Goal: Task Accomplishment & Management: Manage account settings

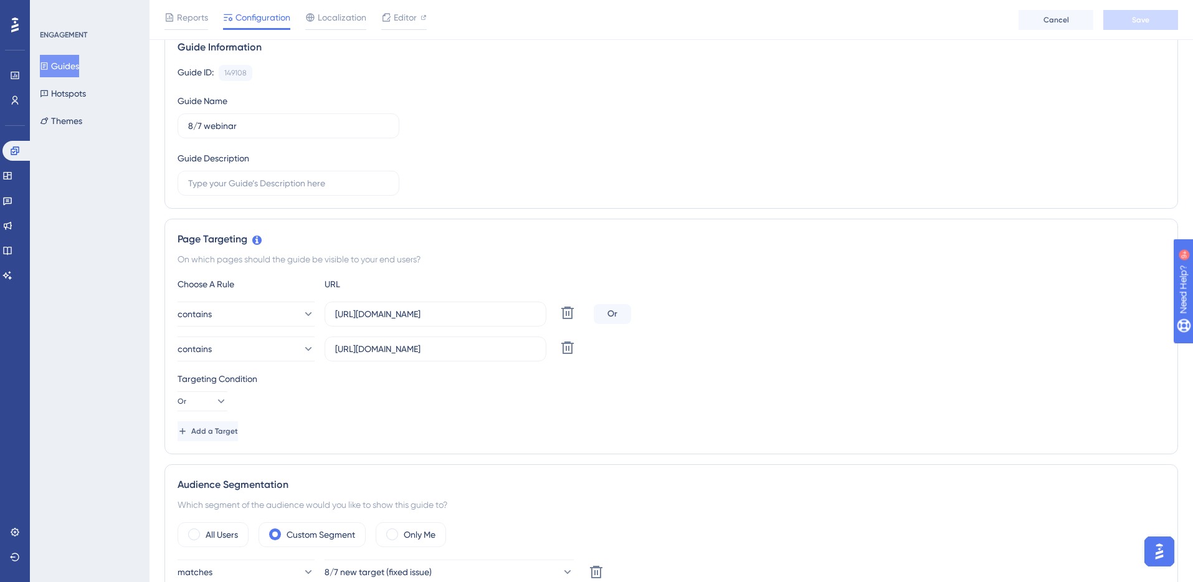
click at [73, 67] on button "Guides" at bounding box center [59, 66] width 39 height 22
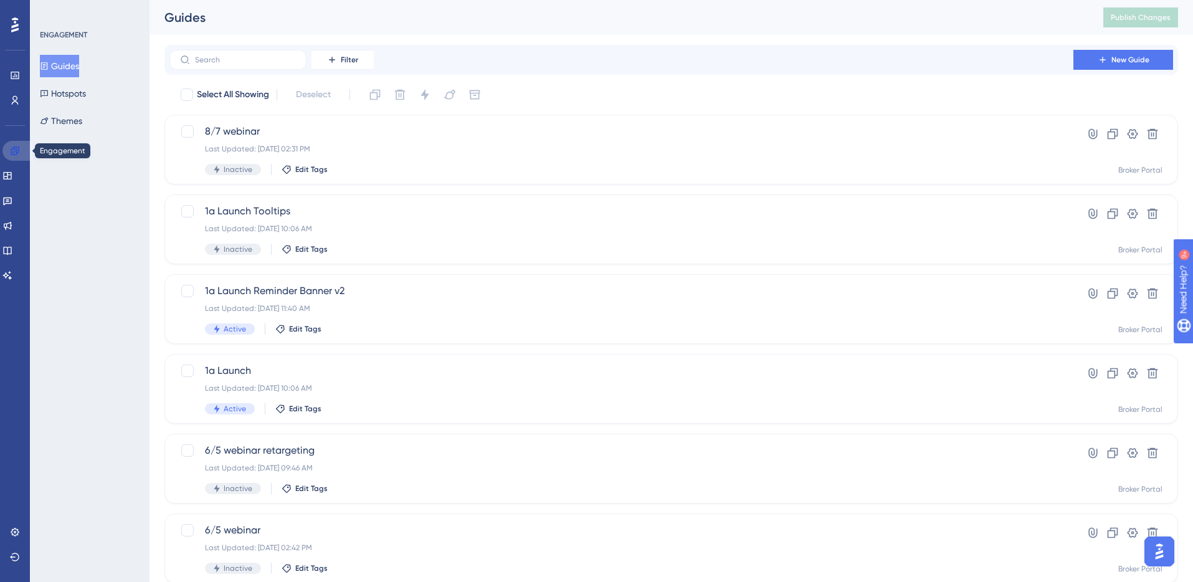
click at [17, 151] on icon at bounding box center [15, 151] width 10 height 10
click at [12, 26] on icon at bounding box center [14, 24] width 7 height 15
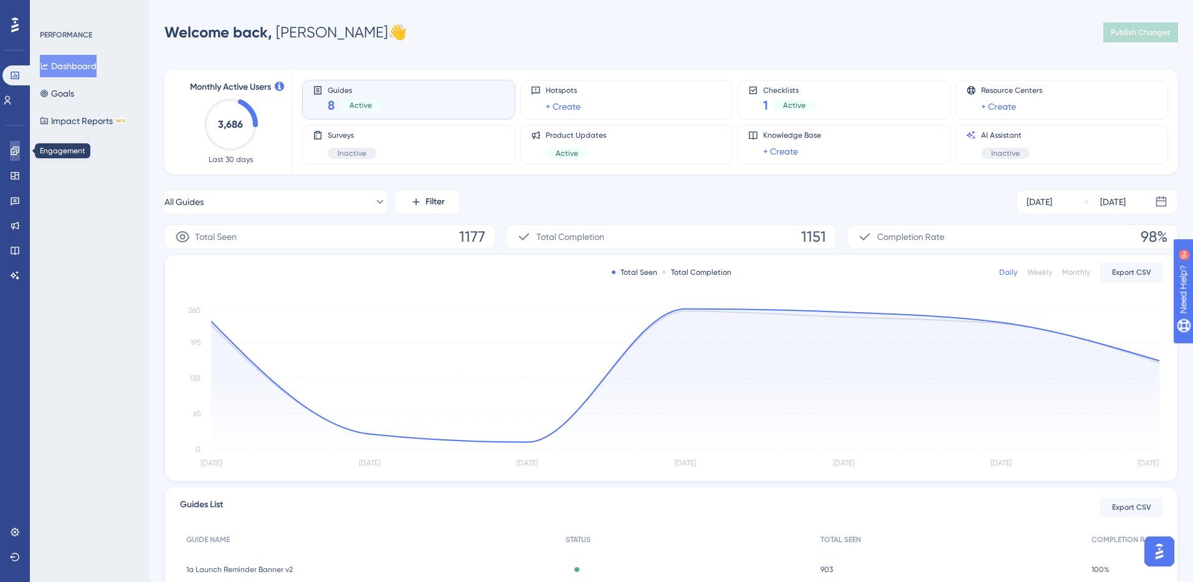
click at [13, 151] on icon at bounding box center [15, 150] width 8 height 8
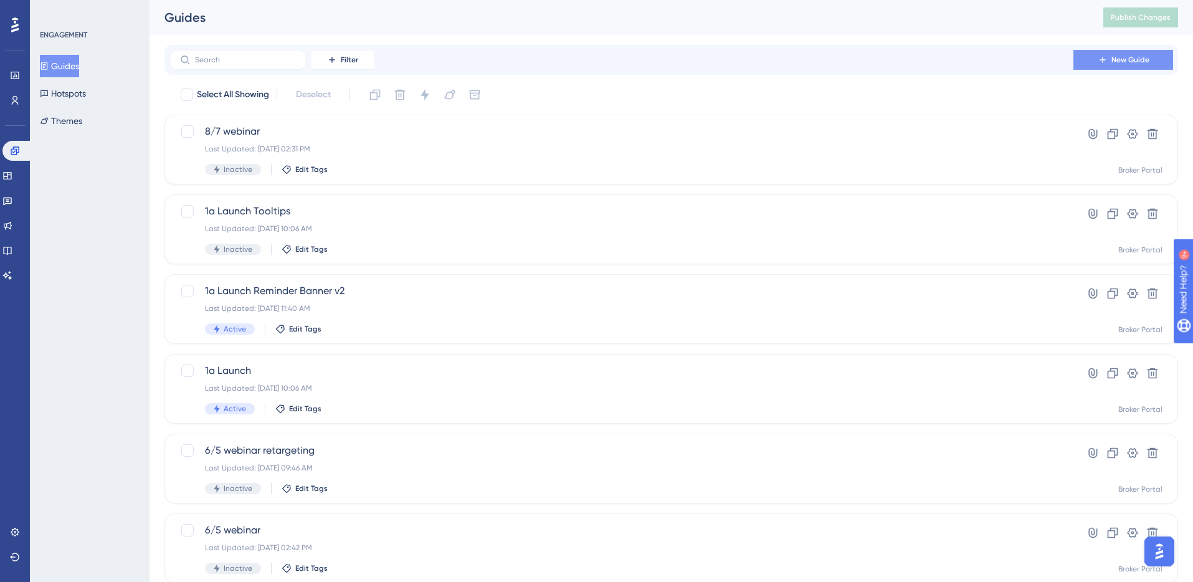
click at [1121, 58] on span "New Guide" at bounding box center [1131, 60] width 38 height 10
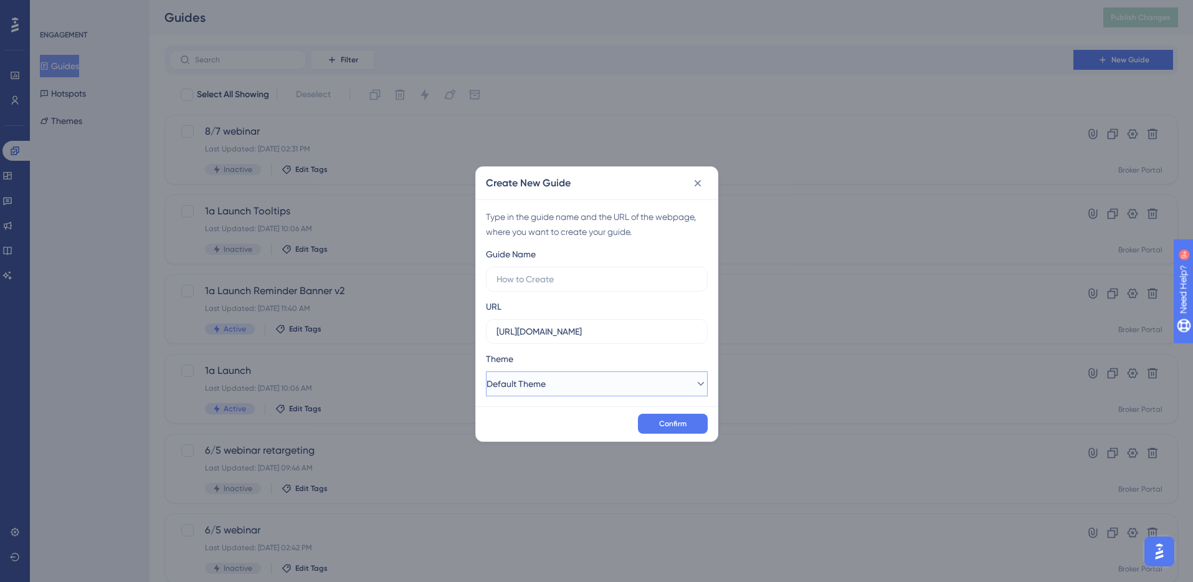
click at [695, 387] on icon at bounding box center [701, 384] width 12 height 12
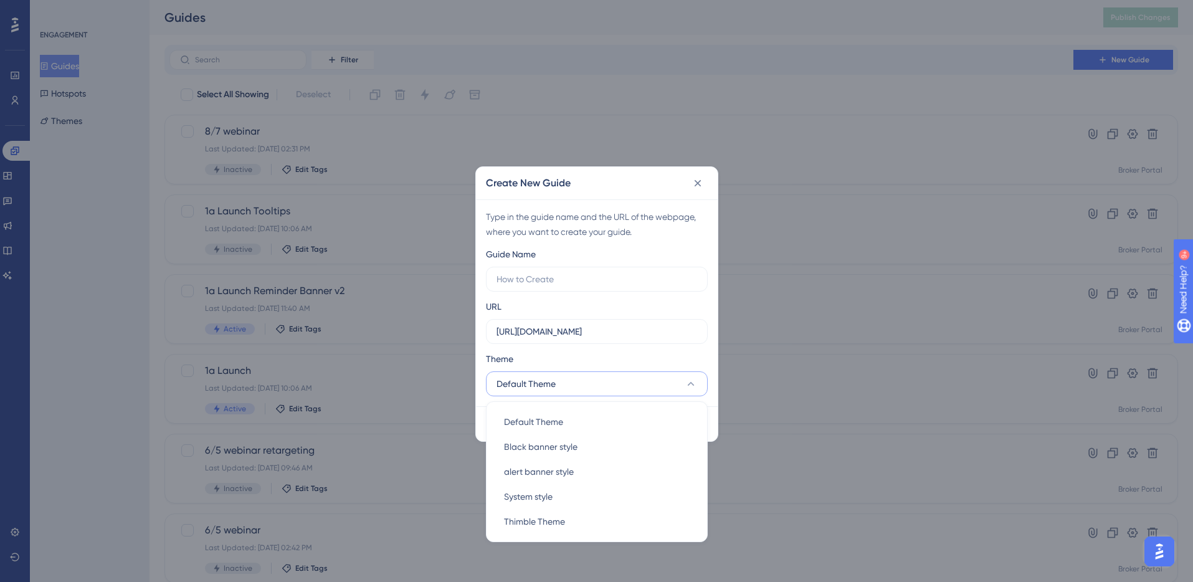
click at [687, 381] on icon at bounding box center [691, 384] width 12 height 12
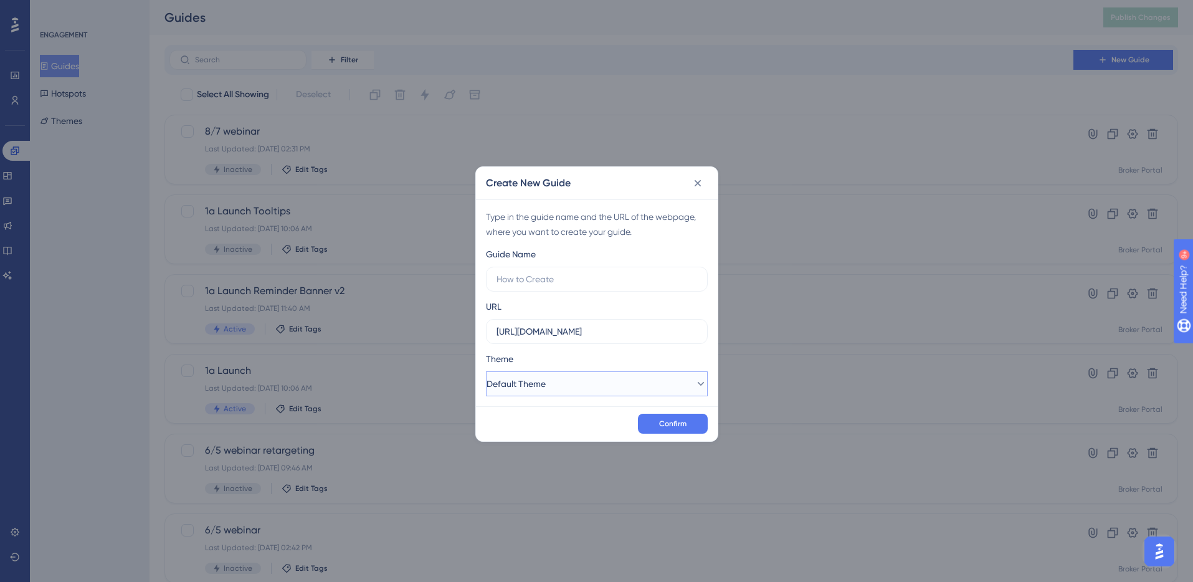
click at [695, 381] on icon at bounding box center [701, 384] width 12 height 12
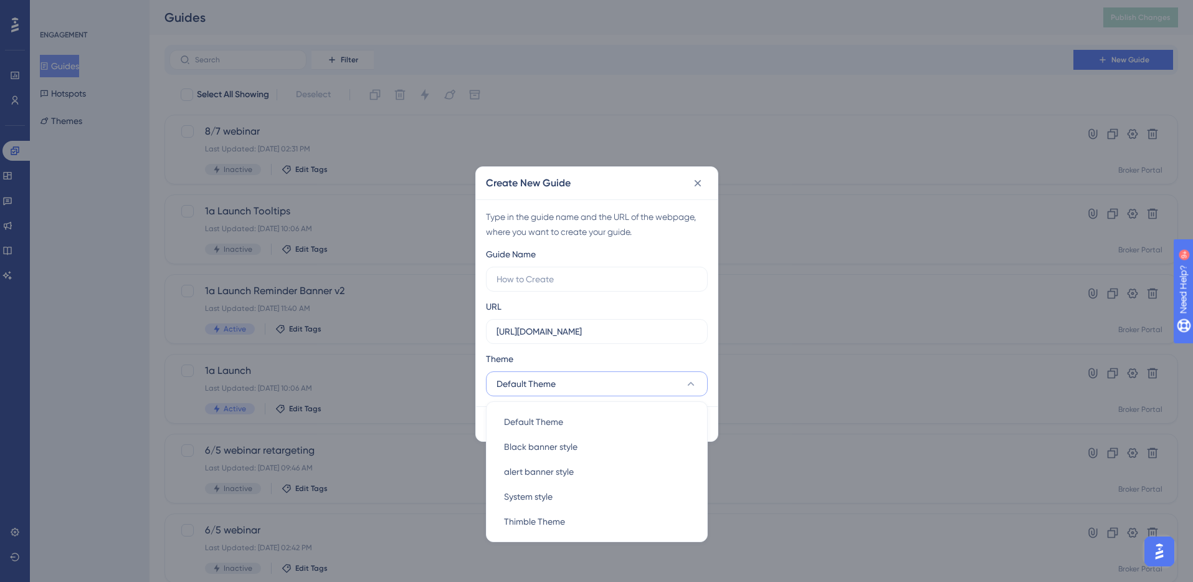
click at [693, 386] on icon at bounding box center [691, 384] width 12 height 12
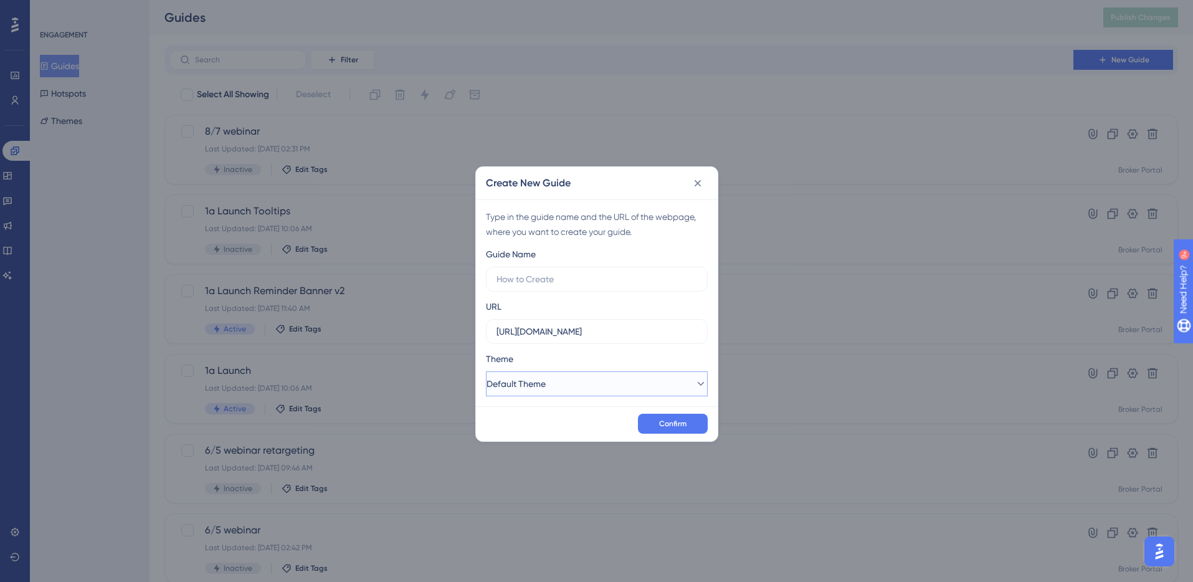
click at [695, 383] on icon at bounding box center [701, 384] width 12 height 12
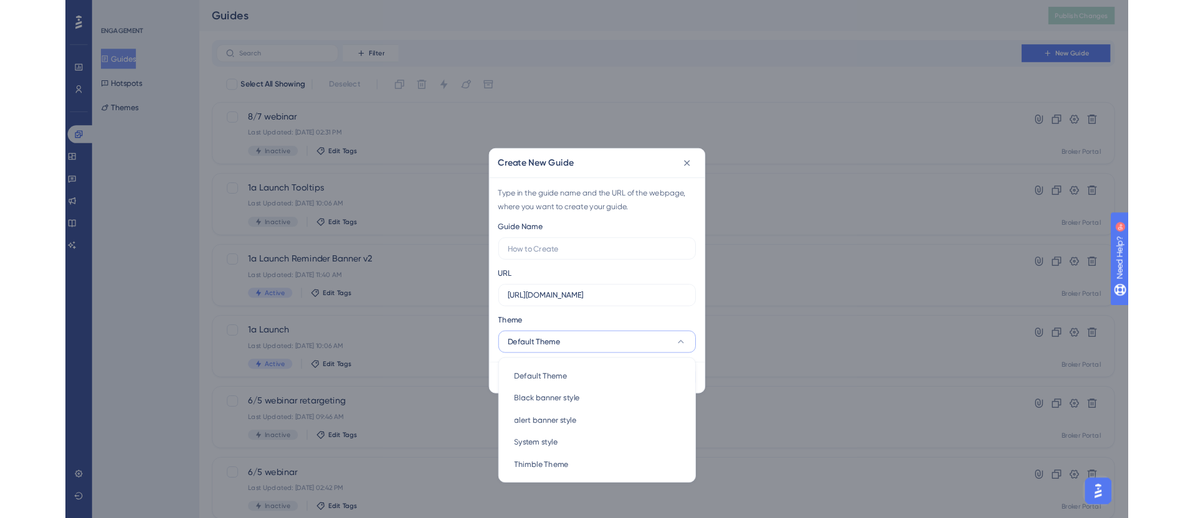
scroll to position [1, 0]
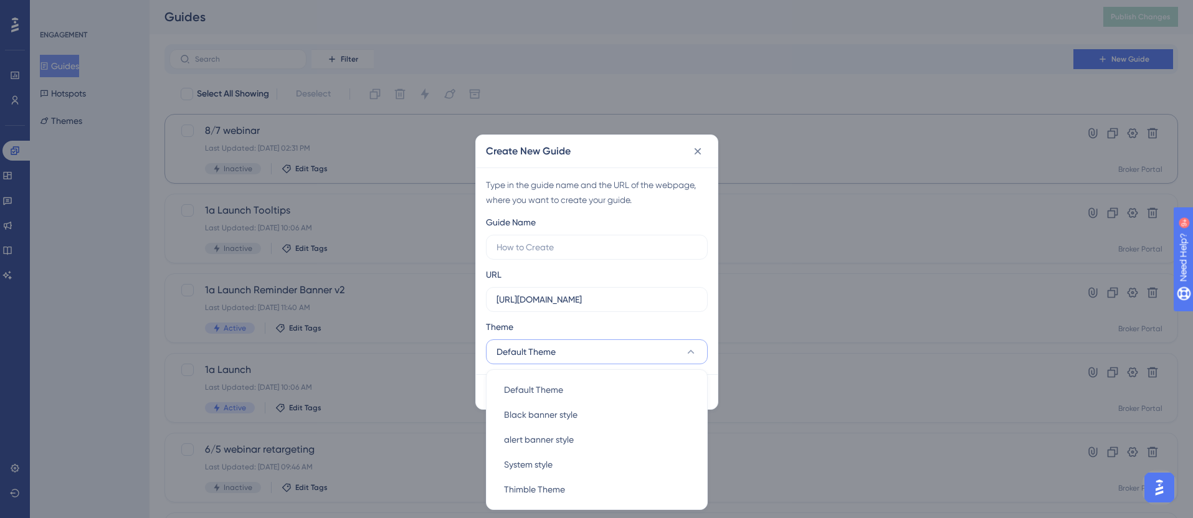
click at [697, 153] on icon at bounding box center [698, 151] width 12 height 12
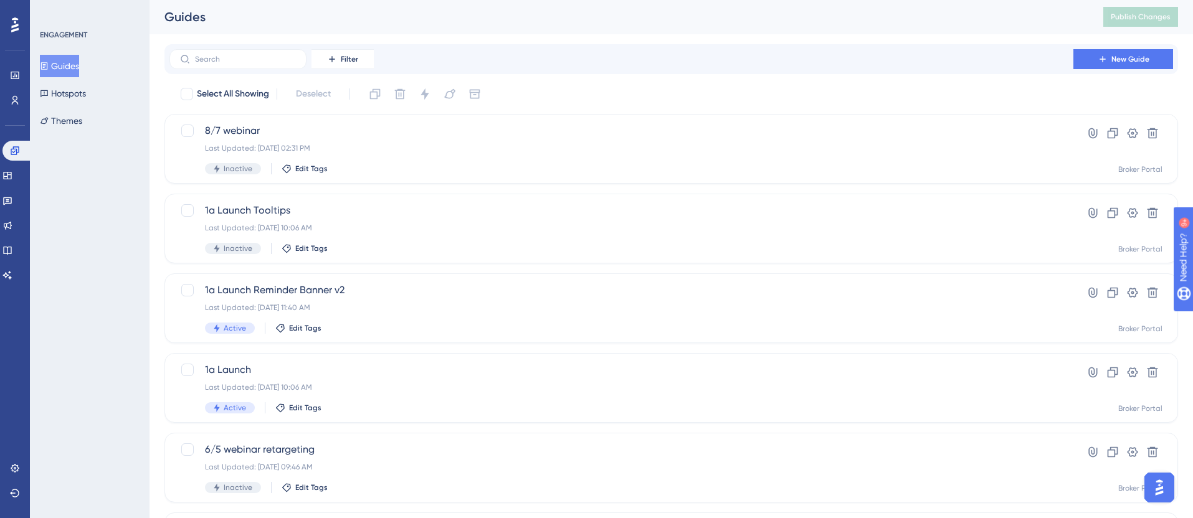
click at [14, 20] on icon at bounding box center [14, 24] width 7 height 15
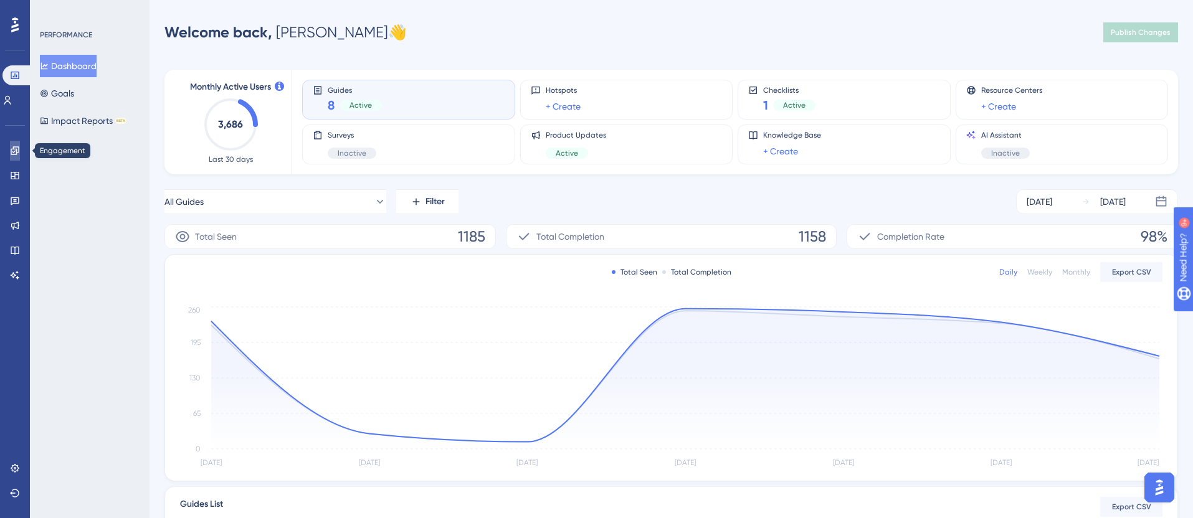
click at [13, 151] on icon at bounding box center [15, 151] width 10 height 10
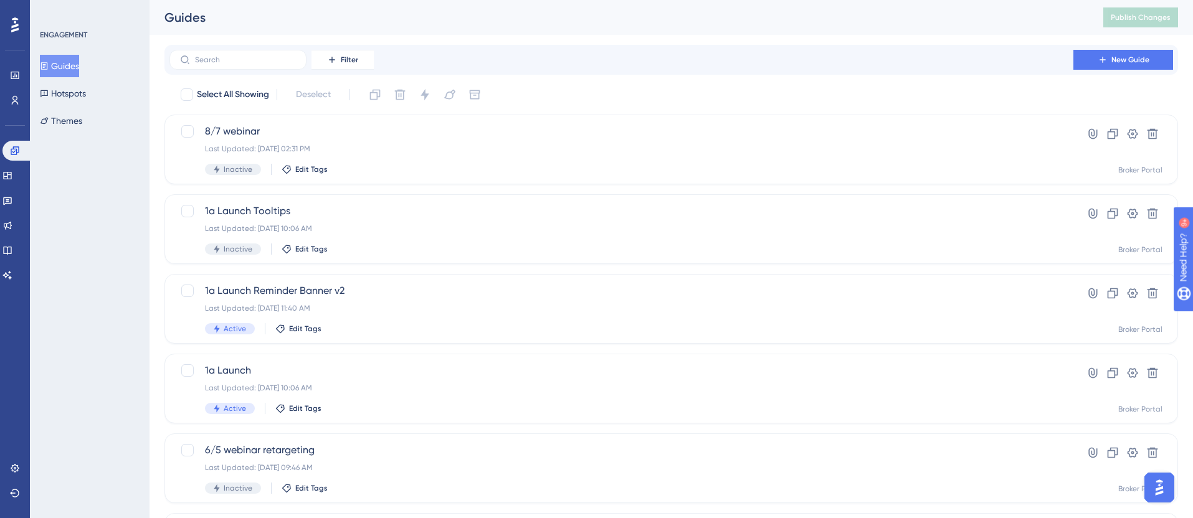
click at [74, 67] on button "Guides" at bounding box center [59, 66] width 39 height 22
click at [436, 308] on div "Last Updated: Jul 01 2025, 11:40 AM" at bounding box center [621, 308] width 833 height 10
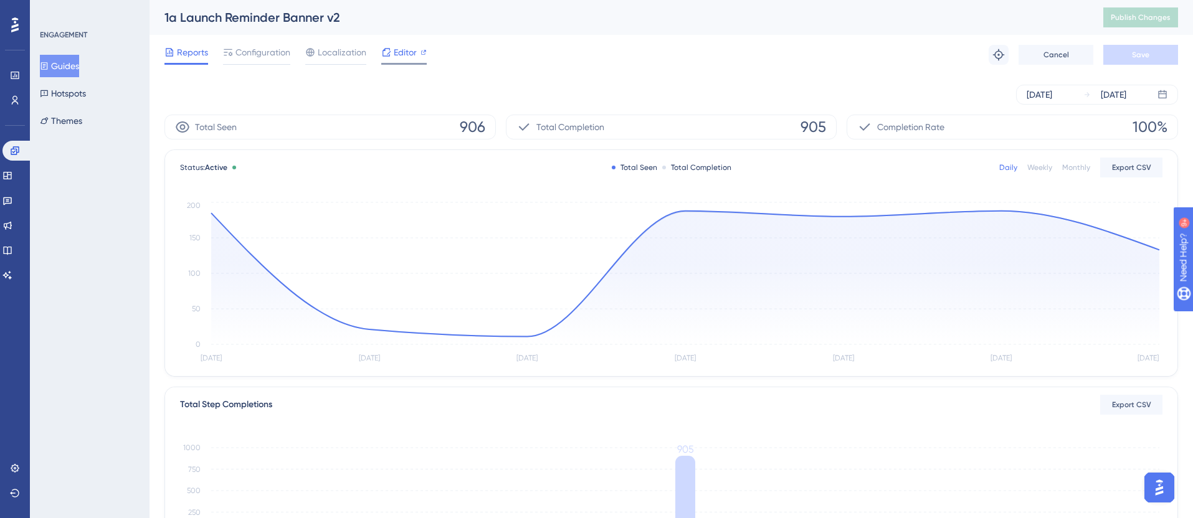
click at [404, 53] on span "Editor" at bounding box center [405, 52] width 23 height 15
click at [67, 72] on button "Guides" at bounding box center [59, 66] width 39 height 22
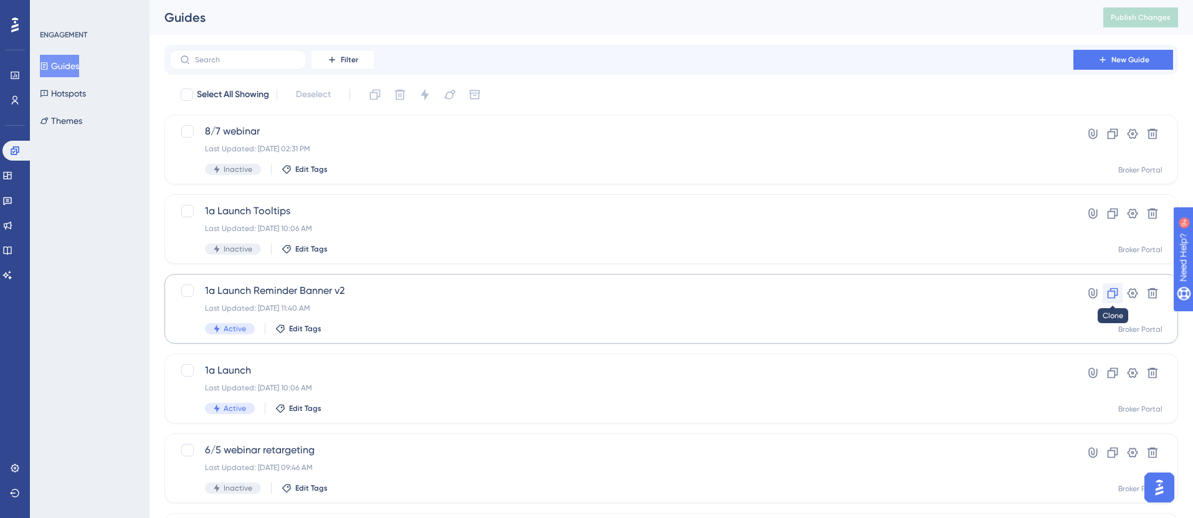
click at [1110, 293] on icon at bounding box center [1113, 293] width 12 height 12
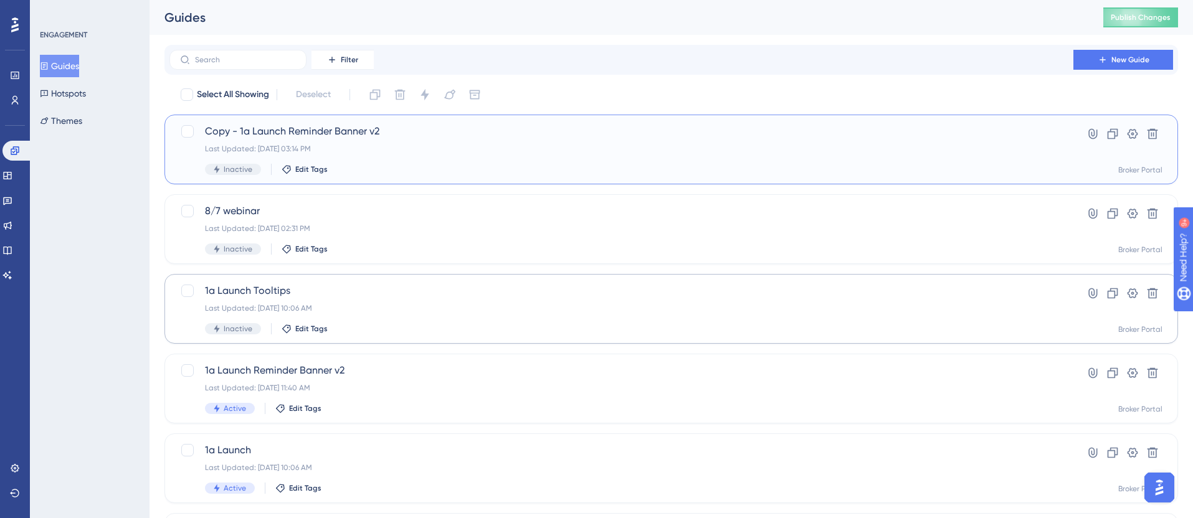
click at [287, 131] on span "Copy - 1a Launch Reminder Banner v2" at bounding box center [621, 131] width 833 height 15
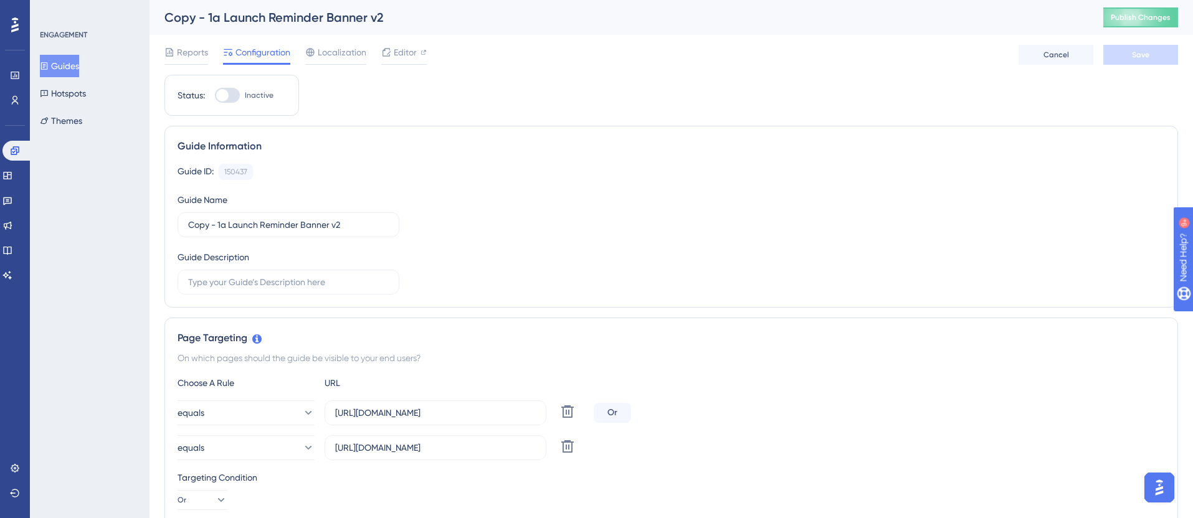
click at [263, 17] on div "Copy - 1a Launch Reminder Banner v2" at bounding box center [618, 17] width 908 height 17
click at [280, 229] on input "Copy - 1a Launch Reminder Banner v2" at bounding box center [288, 225] width 201 height 14
click at [280, 228] on input "Copy - 1a Launch Reminder Banner v2" at bounding box center [288, 225] width 201 height 14
click at [279, 228] on input "Copy - 1a Launch Reminder Banner v2" at bounding box center [288, 225] width 201 height 14
type input "W"
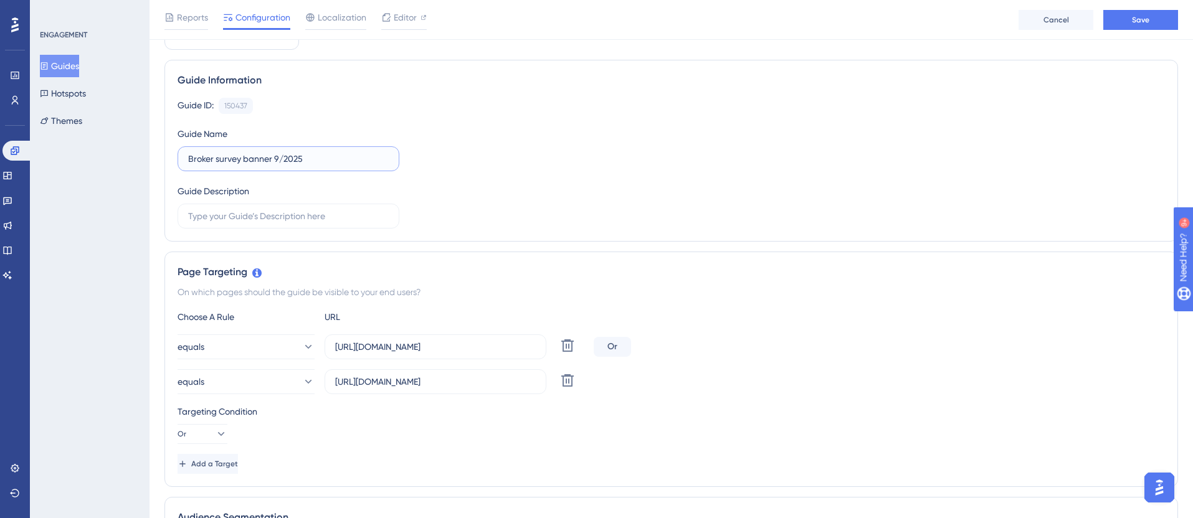
scroll to position [95, 0]
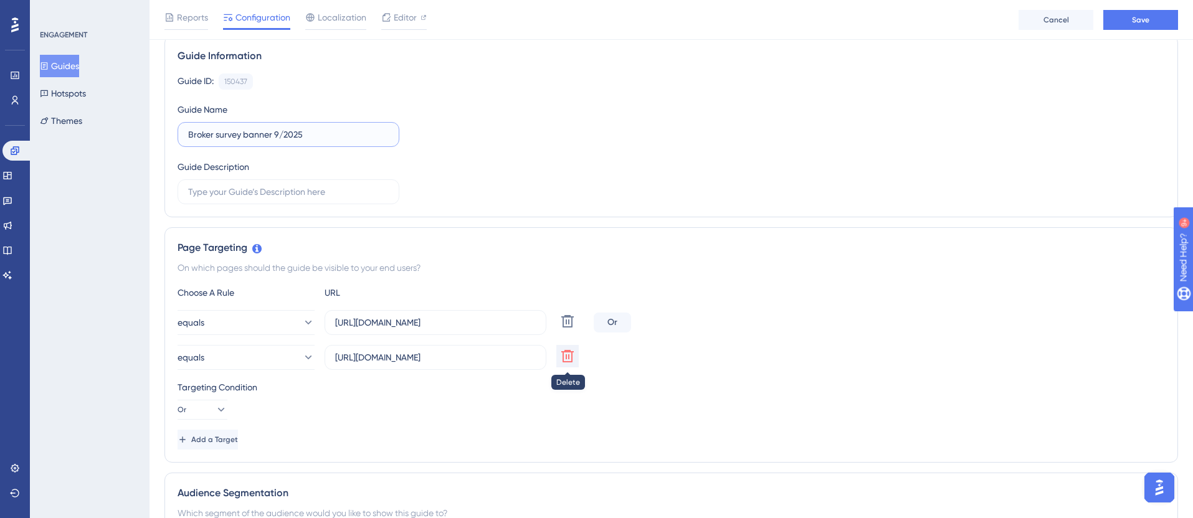
type input "Broker survey banner 9/2025"
click at [566, 329] on icon at bounding box center [567, 321] width 15 height 15
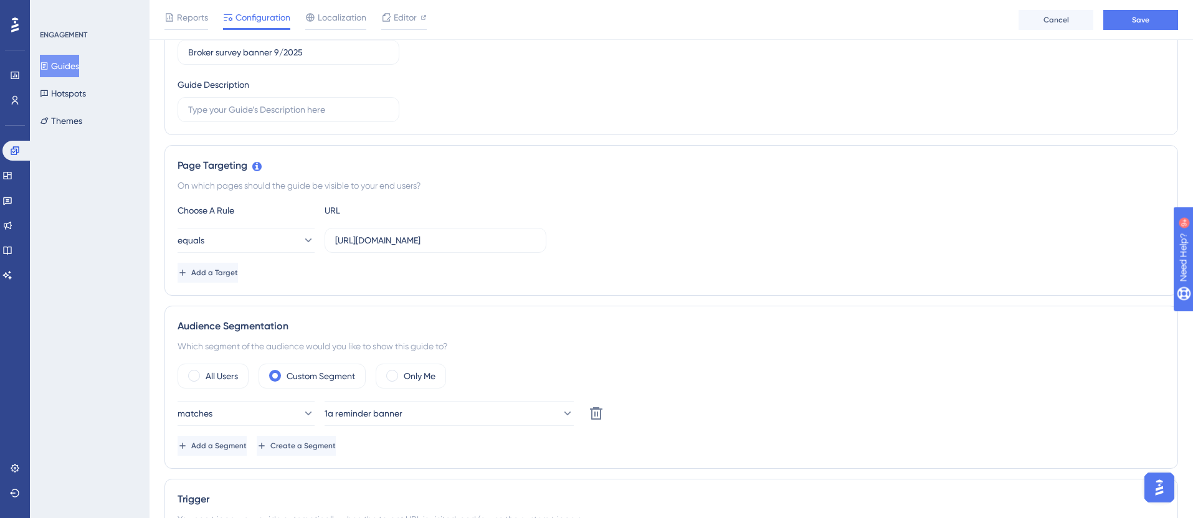
scroll to position [182, 0]
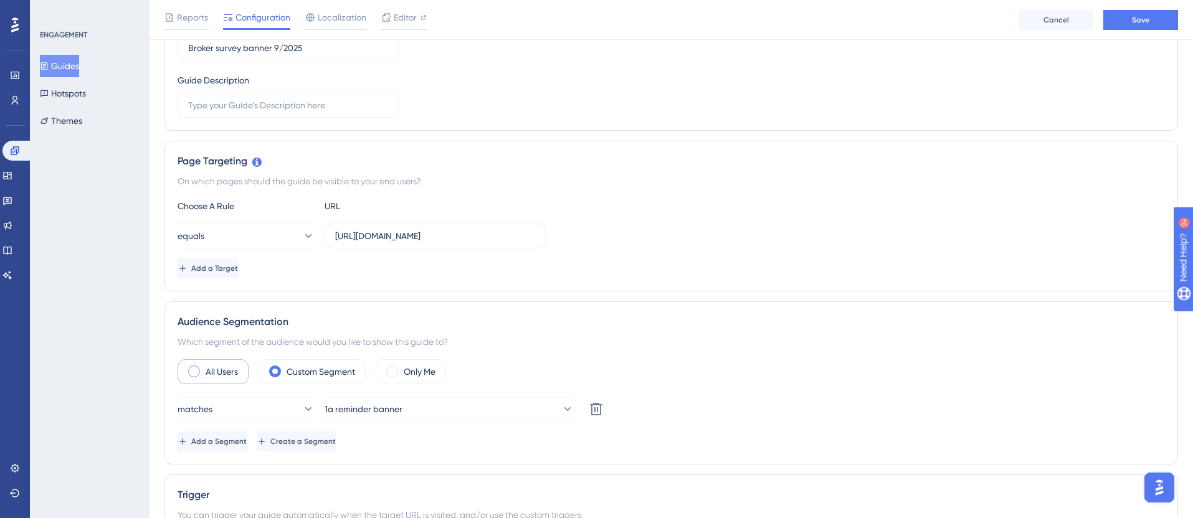
click at [222, 371] on label "All Users" at bounding box center [222, 371] width 32 height 15
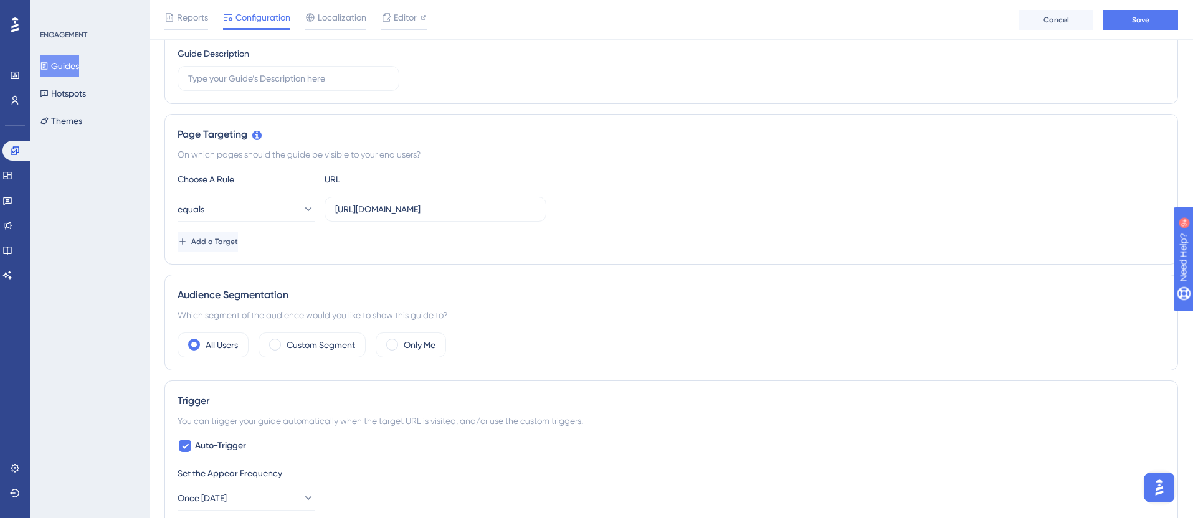
scroll to position [210, 0]
click at [305, 342] on label "Custom Segment" at bounding box center [321, 343] width 69 height 15
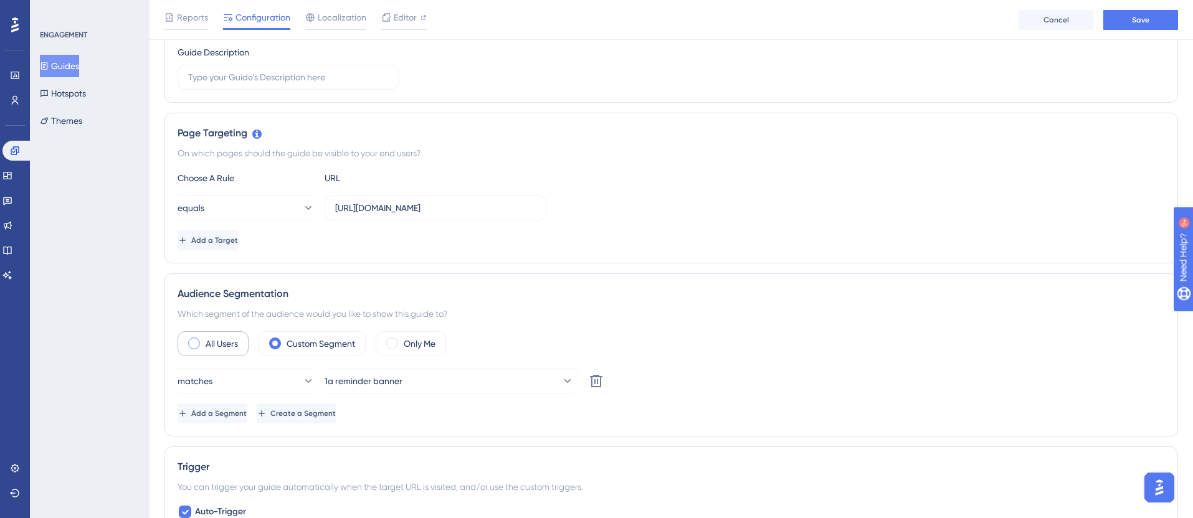
click at [217, 340] on label "All Users" at bounding box center [222, 343] width 32 height 15
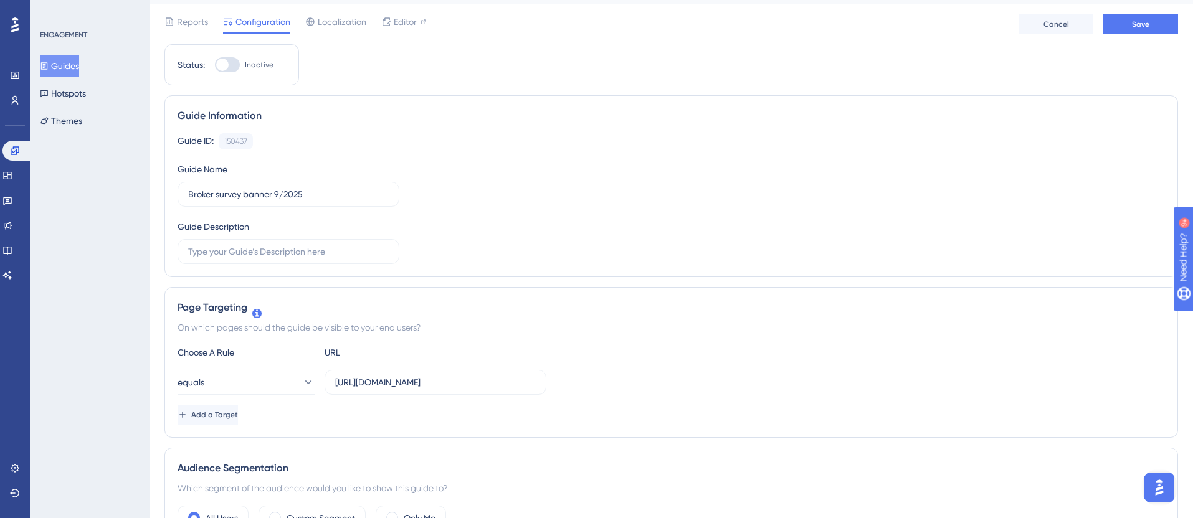
scroll to position [0, 0]
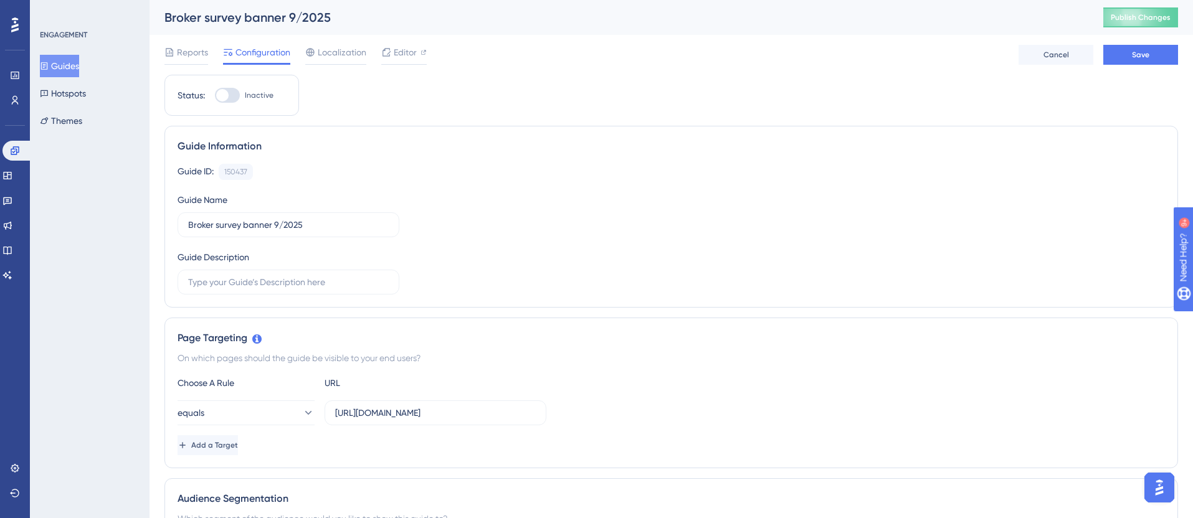
click at [234, 98] on div at bounding box center [227, 95] width 25 height 15
click at [215, 96] on input "Inactive" at bounding box center [214, 95] width 1 height 1
checkbox input "true"
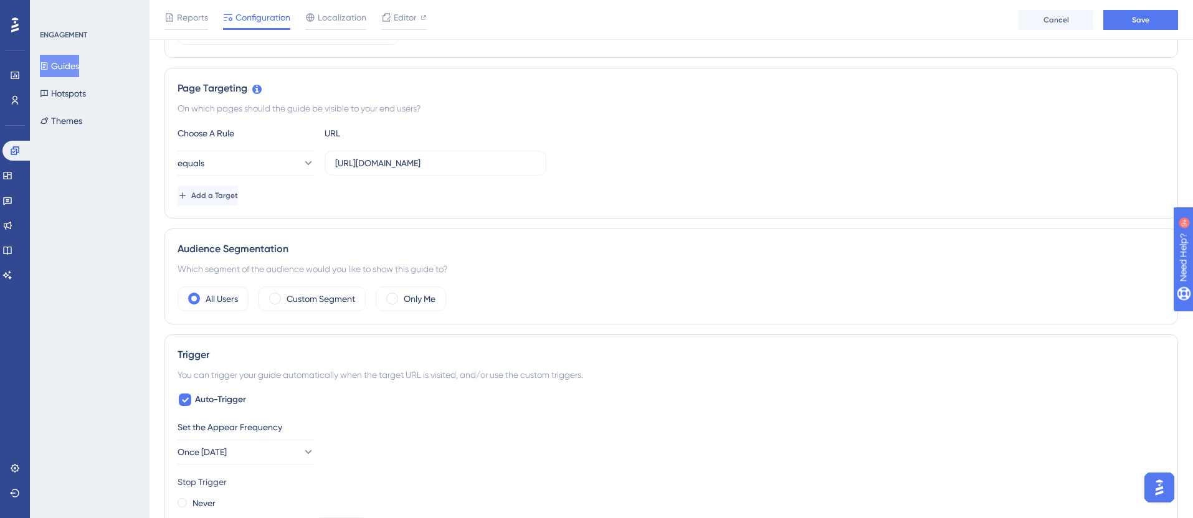
scroll to position [206, 0]
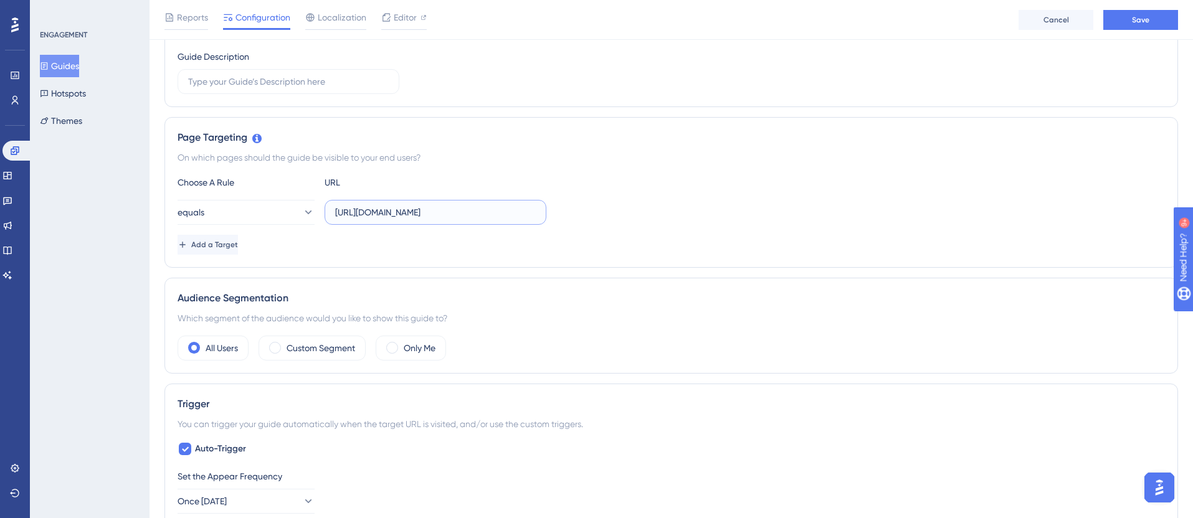
click at [521, 215] on input "https://broker-test.thimble.com/dashboard/home" at bounding box center [435, 213] width 201 height 14
click at [302, 218] on icon at bounding box center [308, 212] width 12 height 12
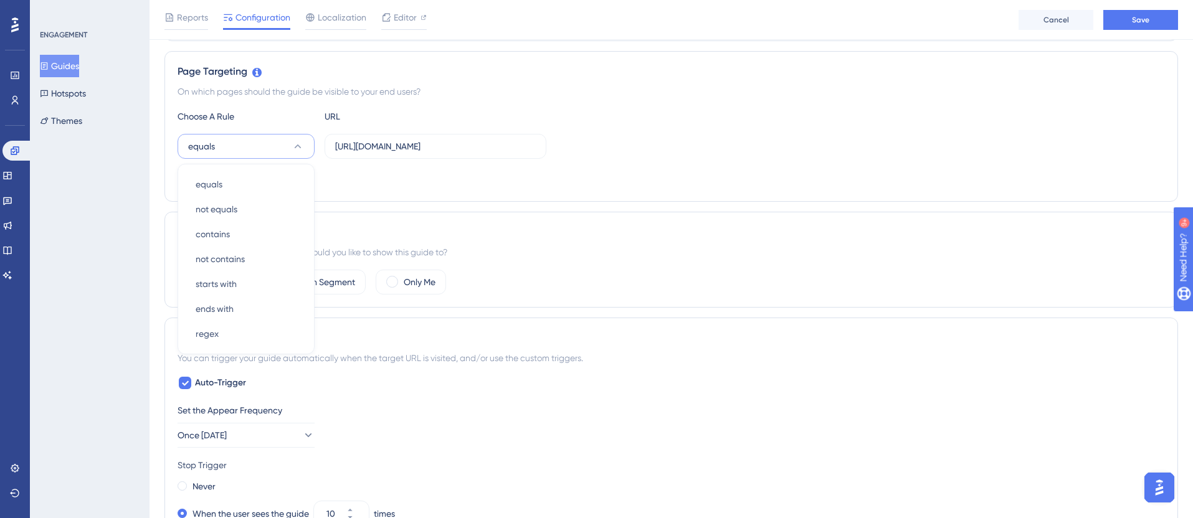
click at [616, 151] on div "equals equals equals not equals not equals contains contains not contains not c…" at bounding box center [672, 146] width 988 height 25
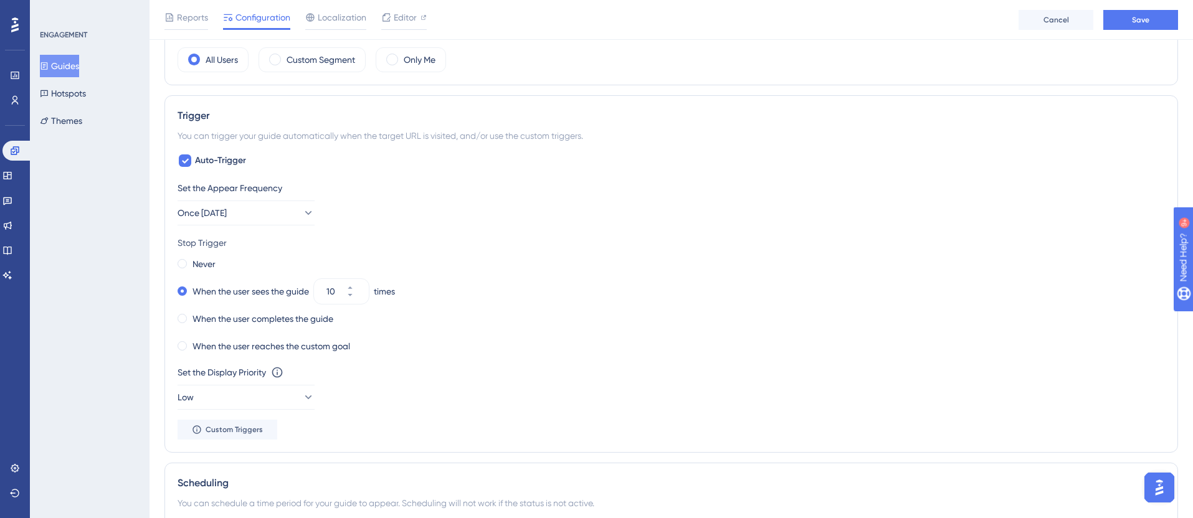
scroll to position [499, 0]
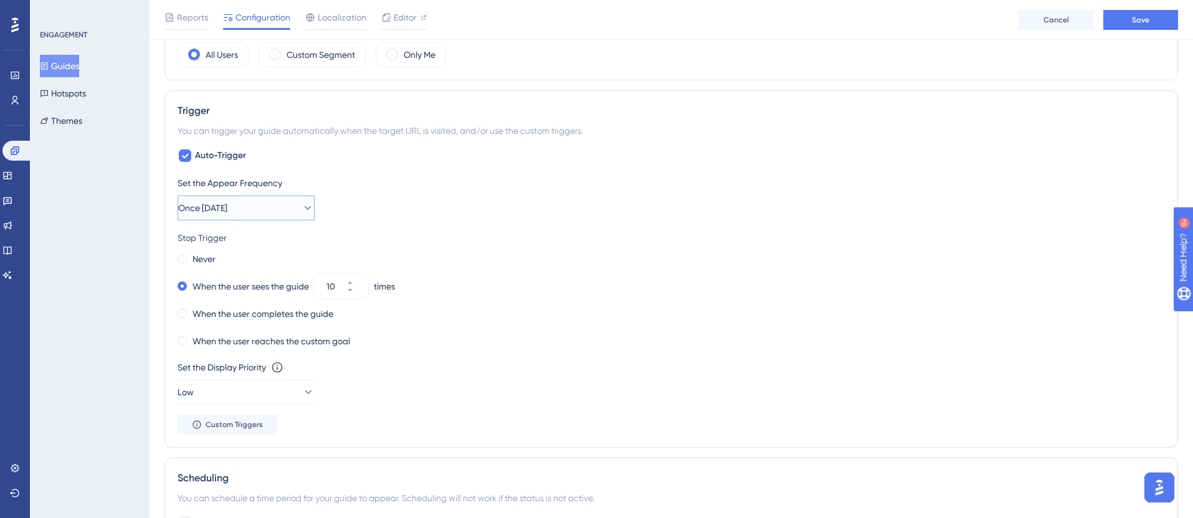
click at [255, 212] on button "Once in 1 day" at bounding box center [246, 208] width 137 height 25
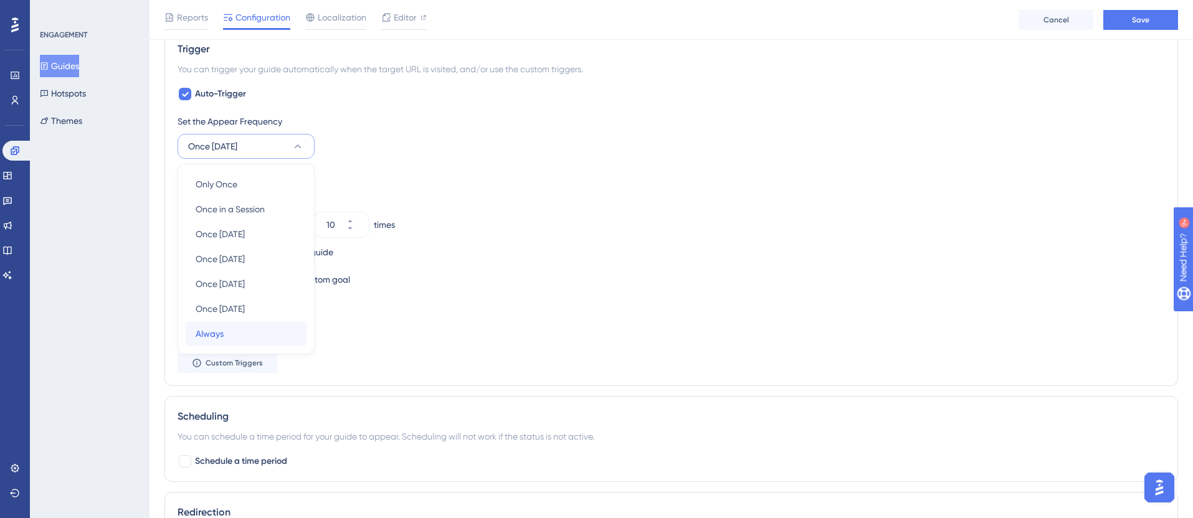
click at [212, 332] on span "Always" at bounding box center [210, 333] width 28 height 15
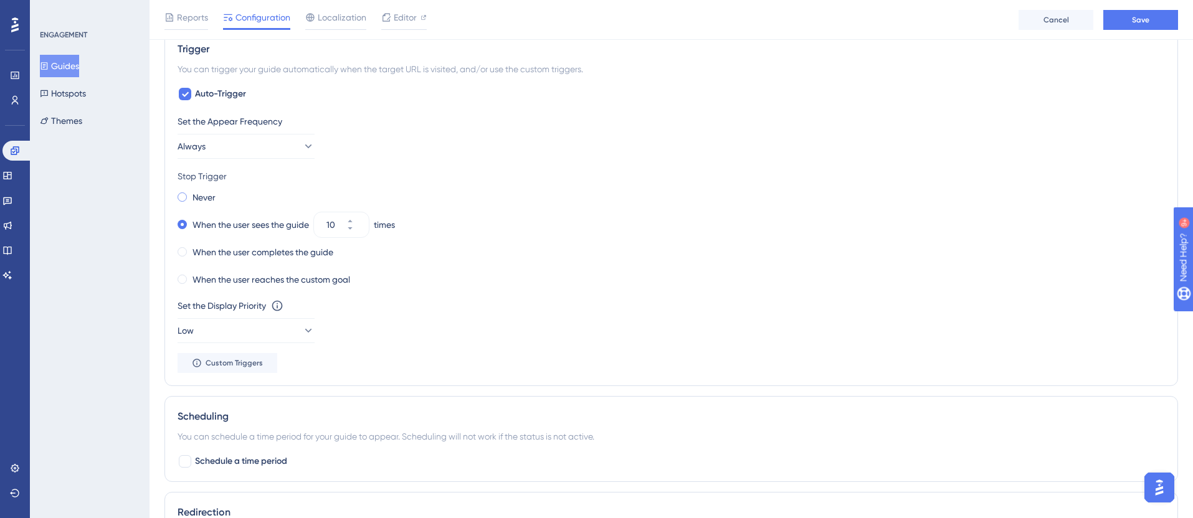
click at [184, 196] on span at bounding box center [182, 197] width 9 height 9
click at [191, 194] on input "radio" at bounding box center [191, 194] width 0 height 0
click at [186, 225] on span at bounding box center [182, 224] width 9 height 9
click at [191, 222] on input "radio" at bounding box center [191, 222] width 0 height 0
click at [354, 231] on icon at bounding box center [349, 228] width 7 height 7
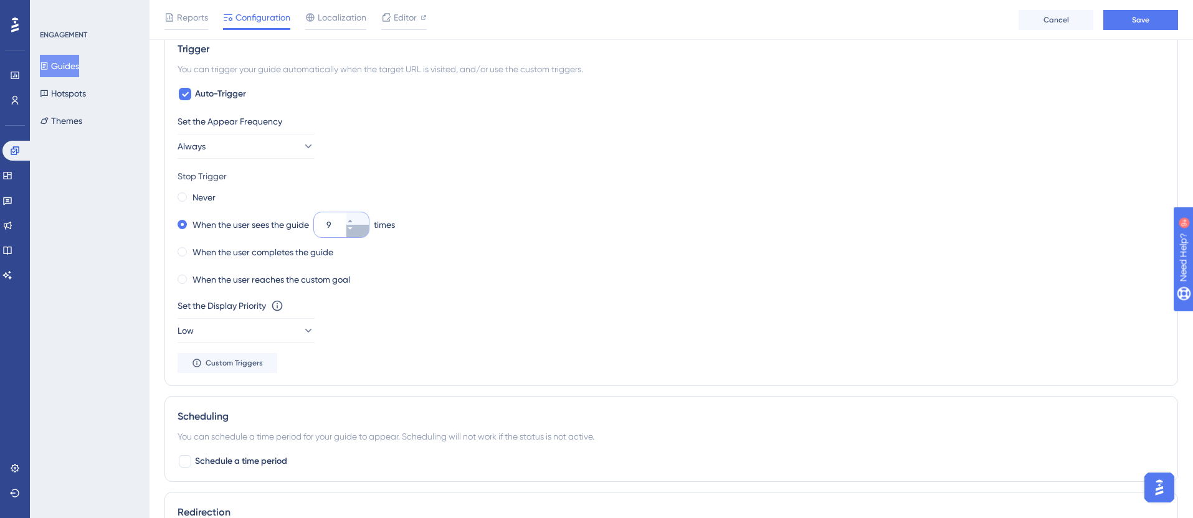
click at [354, 231] on icon at bounding box center [349, 228] width 7 height 7
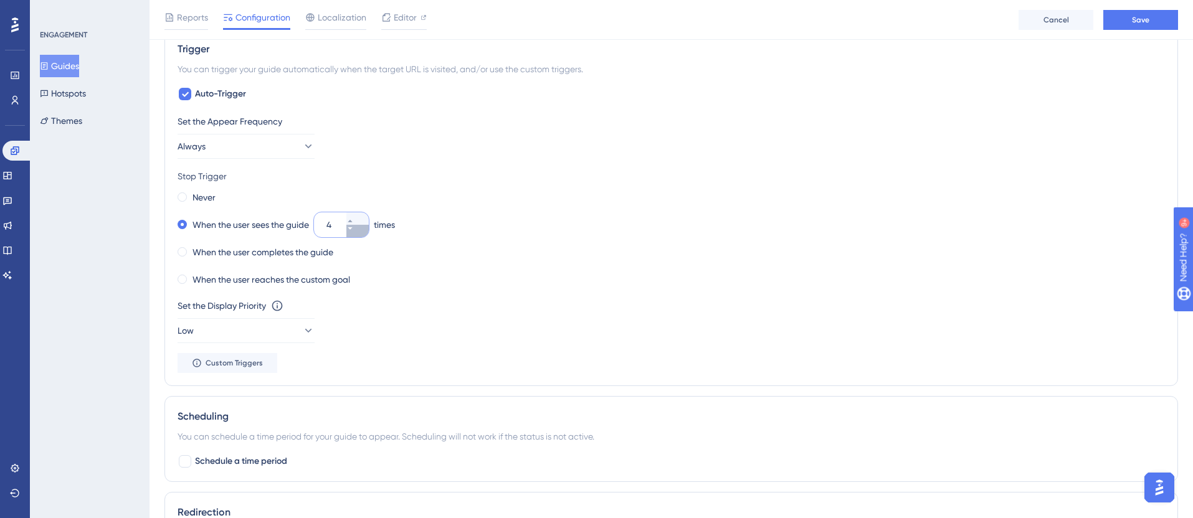
click at [354, 231] on icon at bounding box center [349, 228] width 7 height 7
click at [359, 214] on button "1" at bounding box center [357, 218] width 22 height 12
type input "2"
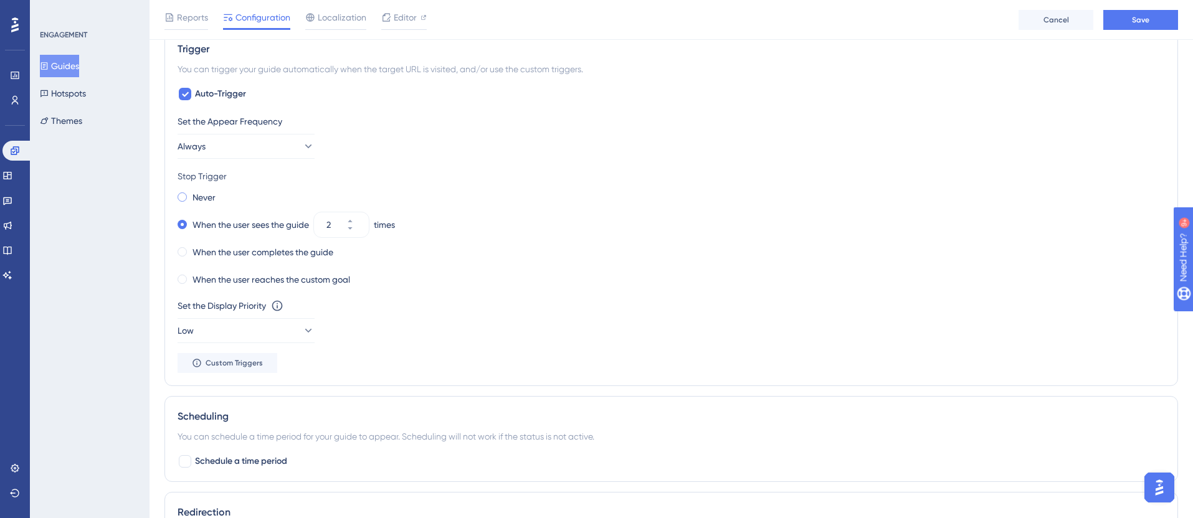
click at [186, 198] on span at bounding box center [182, 197] width 9 height 9
click at [191, 194] on input "radio" at bounding box center [191, 194] width 0 height 0
click at [201, 145] on span "Always" at bounding box center [192, 146] width 28 height 15
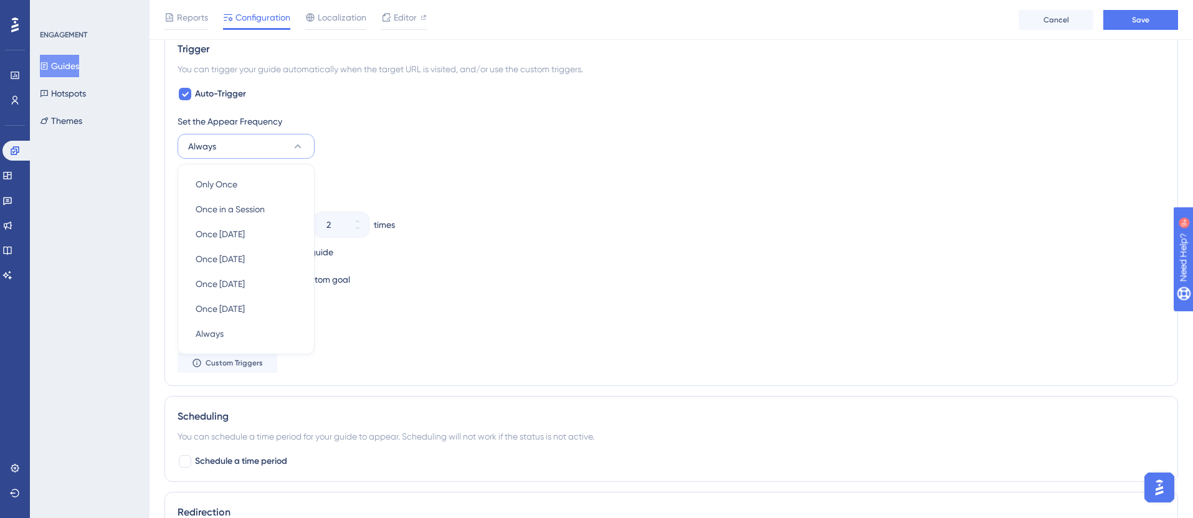
click at [371, 162] on div "Set the Appear Frequency Always Only Once Only Once Once in a Session Once in a…" at bounding box center [672, 243] width 988 height 259
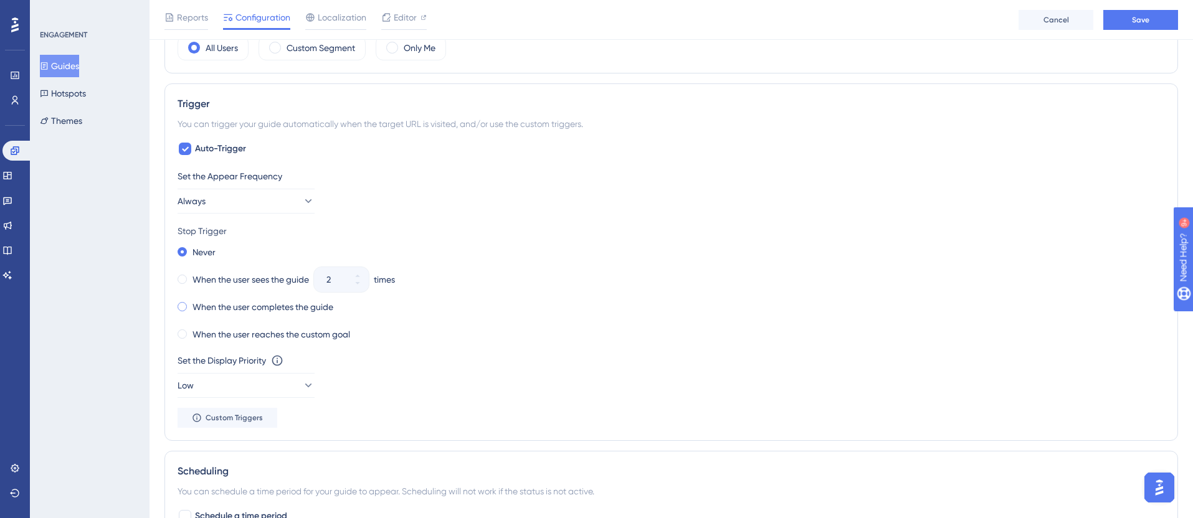
scroll to position [505, 0]
click at [241, 310] on label "When the user completes the guide" at bounding box center [263, 307] width 141 height 15
click at [183, 252] on span at bounding box center [182, 252] width 9 height 9
click at [191, 250] on input "radio" at bounding box center [191, 250] width 0 height 0
click at [302, 388] on icon at bounding box center [308, 386] width 12 height 12
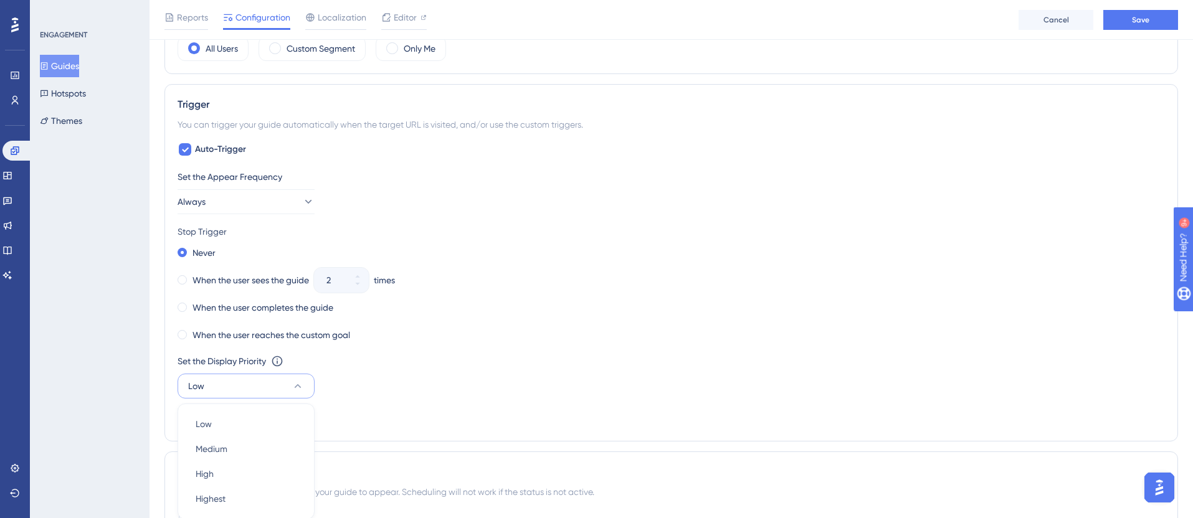
scroll to position [708, 0]
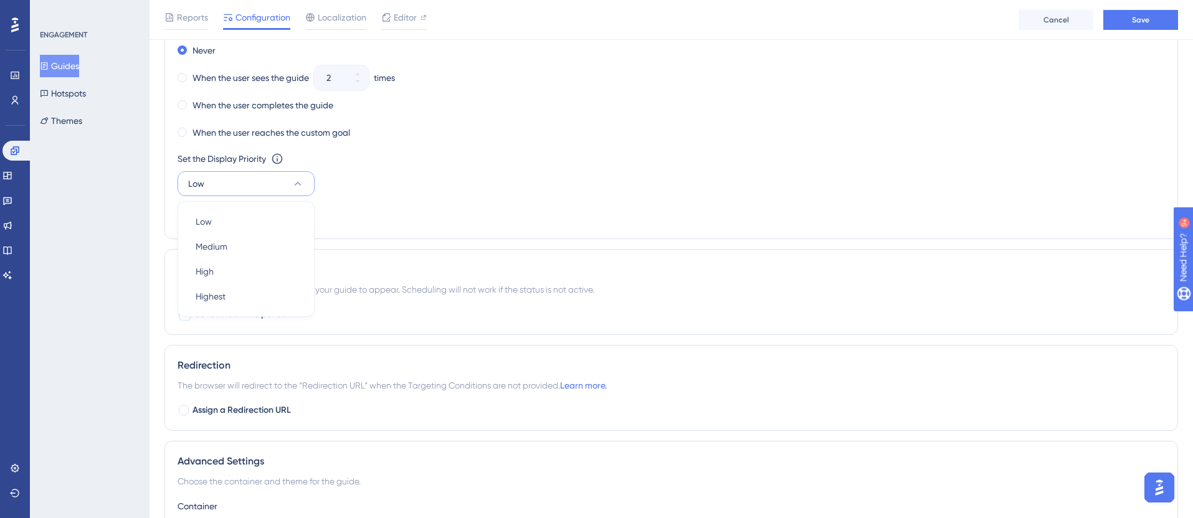
click at [416, 199] on div "Set the Appear Frequency Always Stop Trigger Never When the user sees the guide…" at bounding box center [672, 96] width 988 height 259
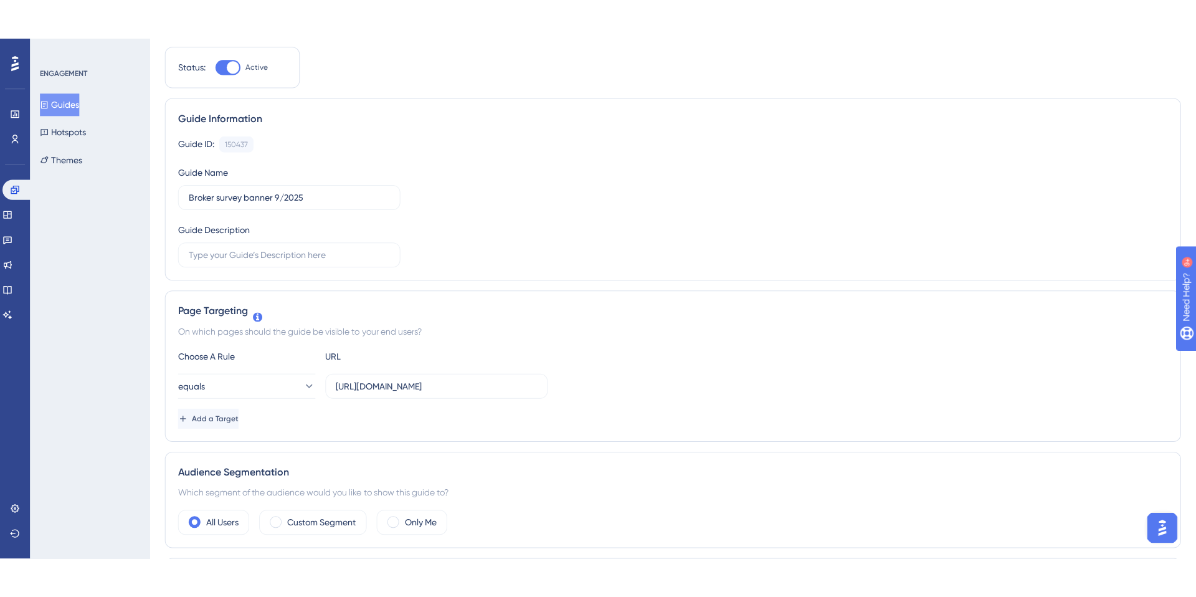
scroll to position [0, 0]
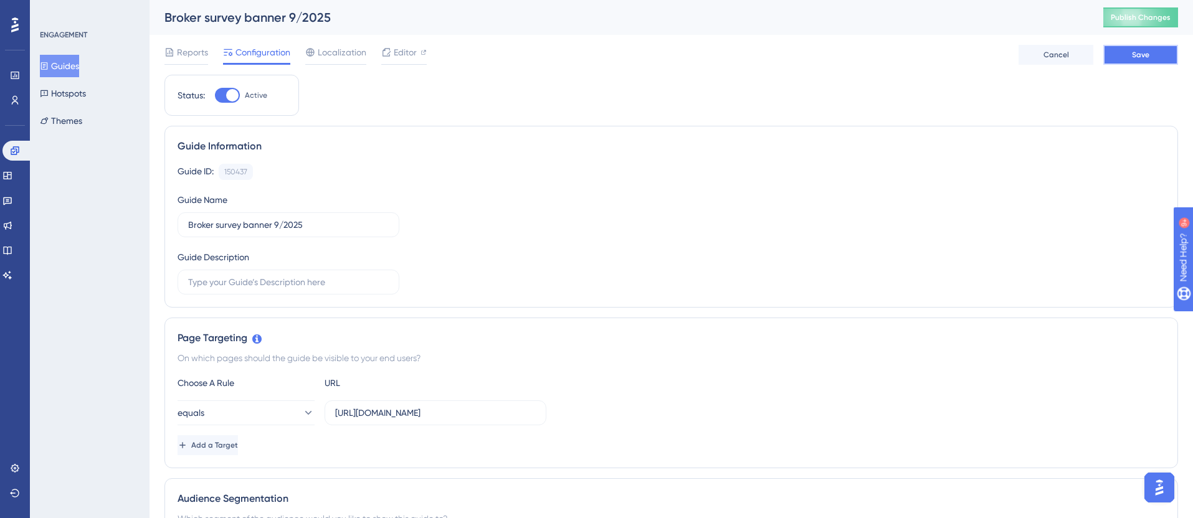
click at [1133, 53] on span "Save" at bounding box center [1140, 55] width 17 height 10
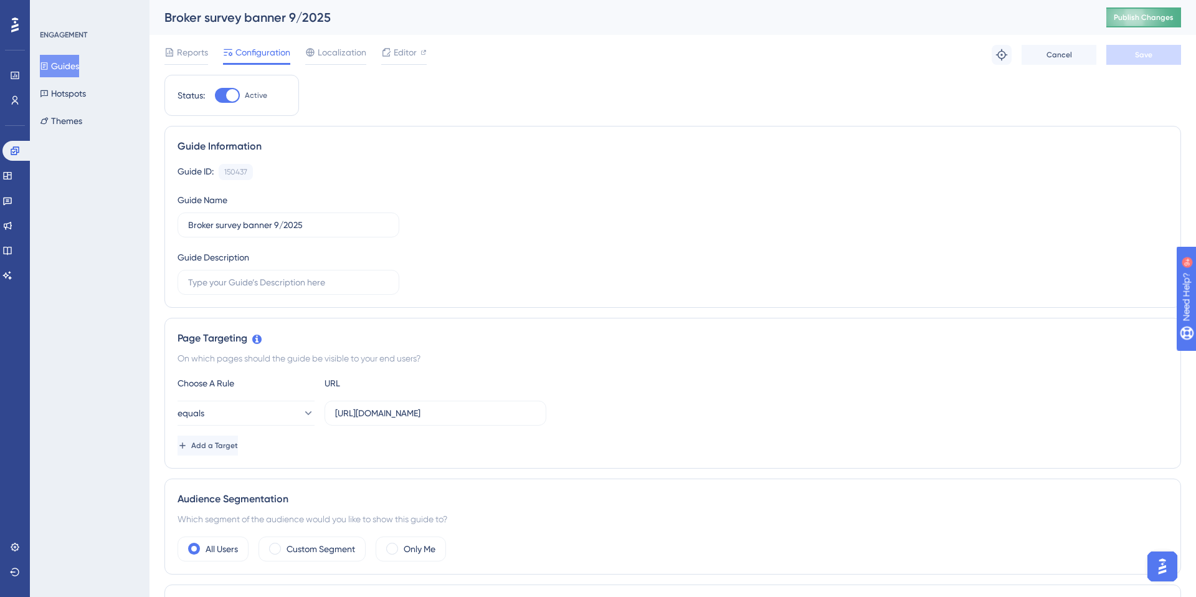
click at [1140, 19] on span "Publish Changes" at bounding box center [1144, 17] width 60 height 10
click at [15, 549] on icon at bounding box center [15, 547] width 10 height 10
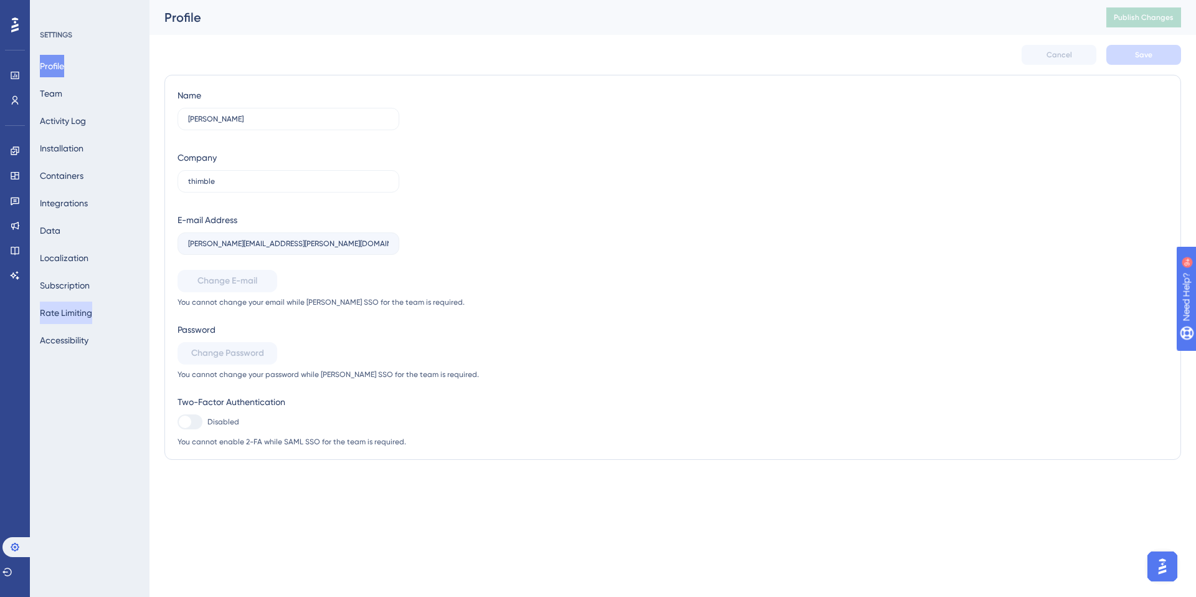
click at [76, 310] on button "Rate Limiting" at bounding box center [66, 313] width 52 height 22
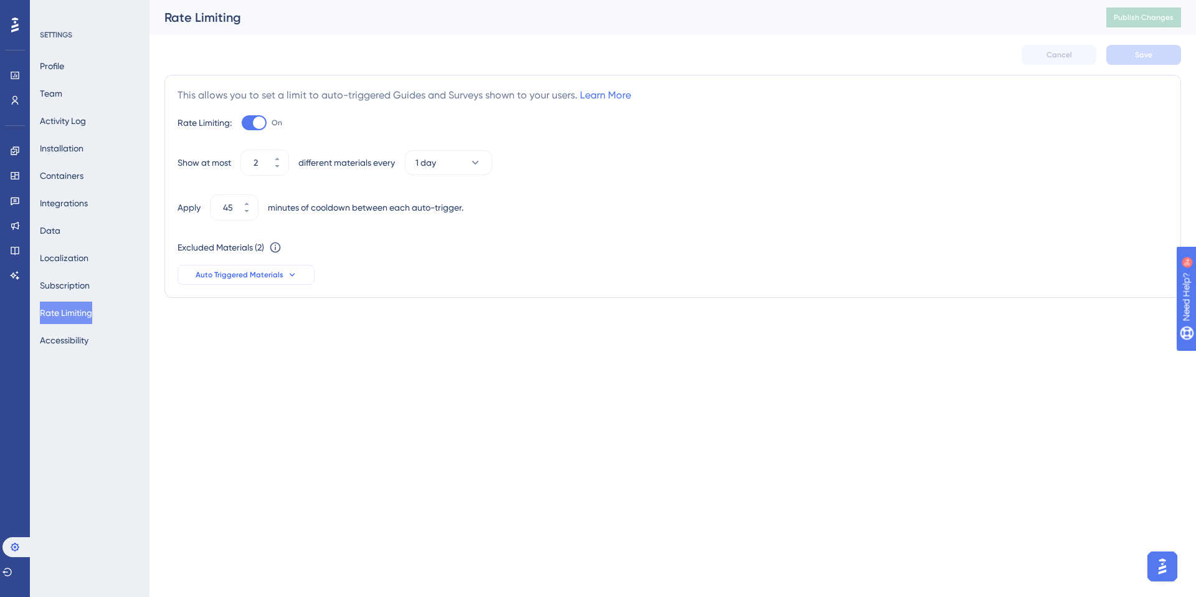
click at [262, 275] on span "Auto Triggered Materials" at bounding box center [240, 275] width 88 height 10
click at [203, 371] on div at bounding box center [202, 366] width 12 height 12
checkbox input "true"
click at [1134, 55] on button "Save" at bounding box center [1144, 55] width 75 height 20
click at [14, 153] on icon at bounding box center [15, 151] width 10 height 10
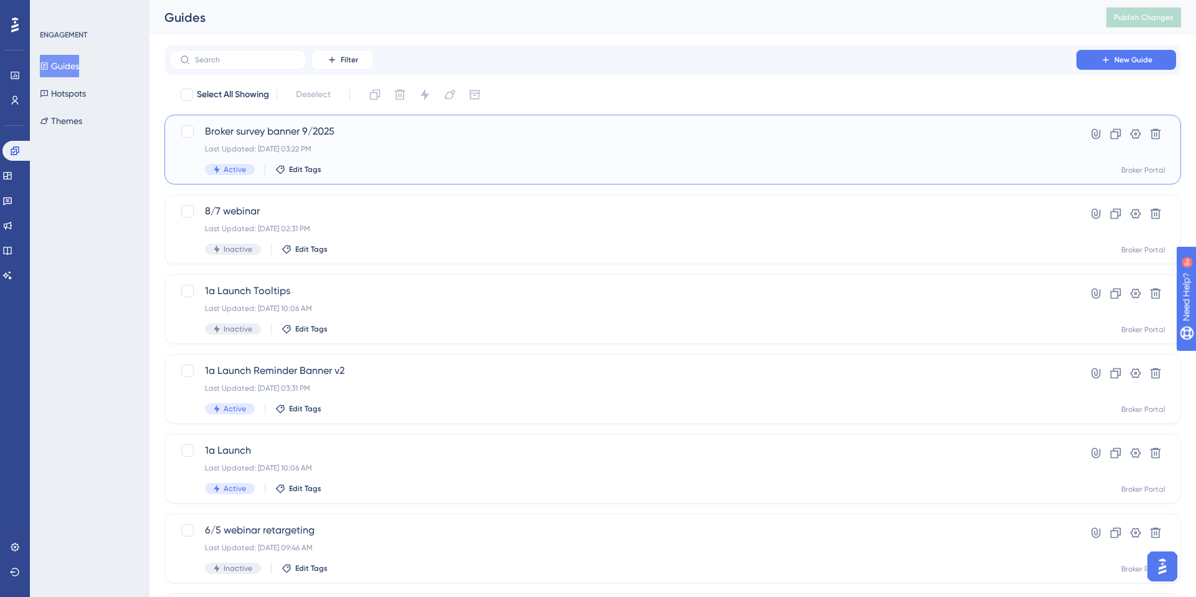
click at [407, 148] on div "Last Updated: Aug 21 2025, 03:22 PM" at bounding box center [623, 149] width 836 height 10
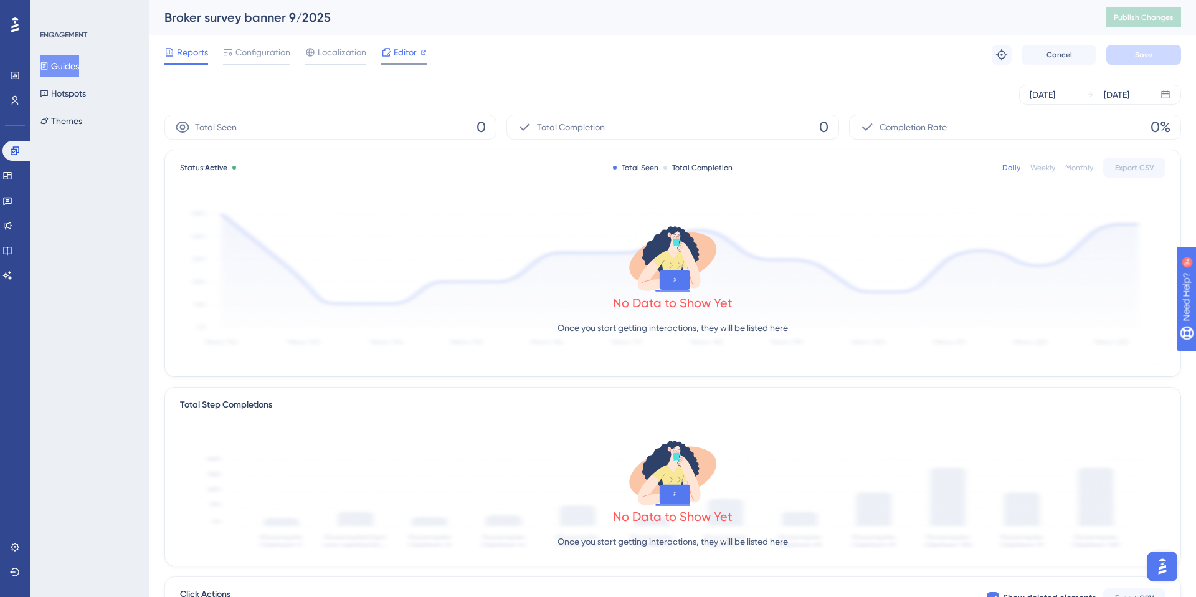
click at [402, 52] on span "Editor" at bounding box center [405, 52] width 23 height 15
click at [398, 55] on span "Editor" at bounding box center [405, 52] width 23 height 15
